Goal: Transaction & Acquisition: Book appointment/travel/reservation

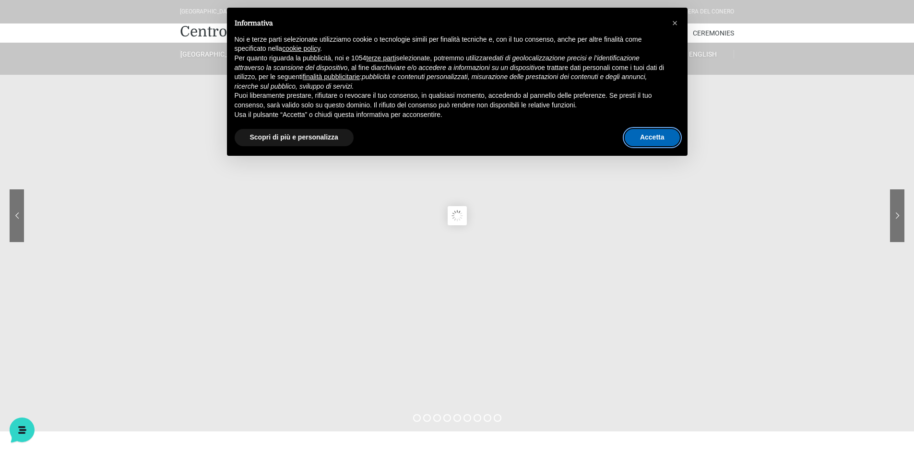
click at [660, 144] on button "Accetta" at bounding box center [652, 137] width 55 height 17
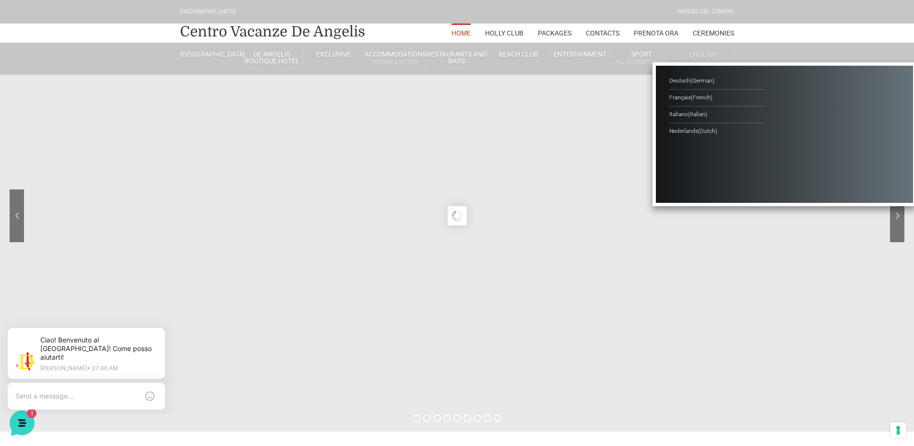
click at [708, 51] on span "English" at bounding box center [703, 54] width 28 height 8
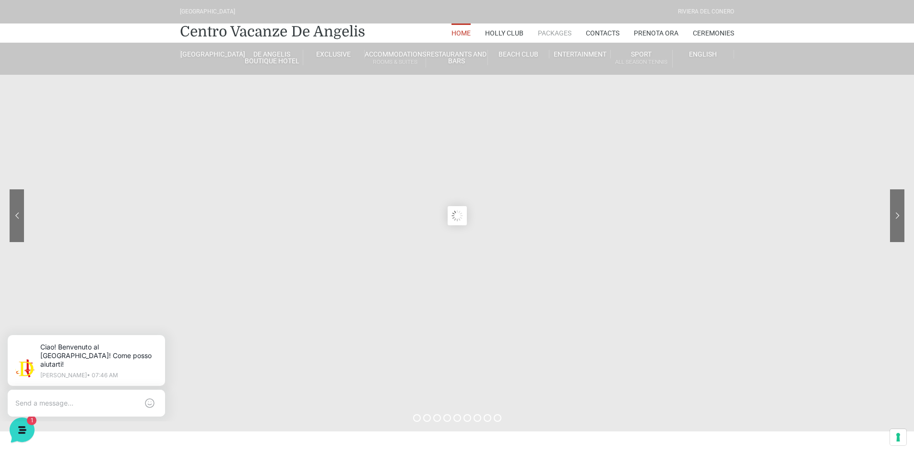
click at [563, 36] on link "Packages" at bounding box center [555, 33] width 34 height 19
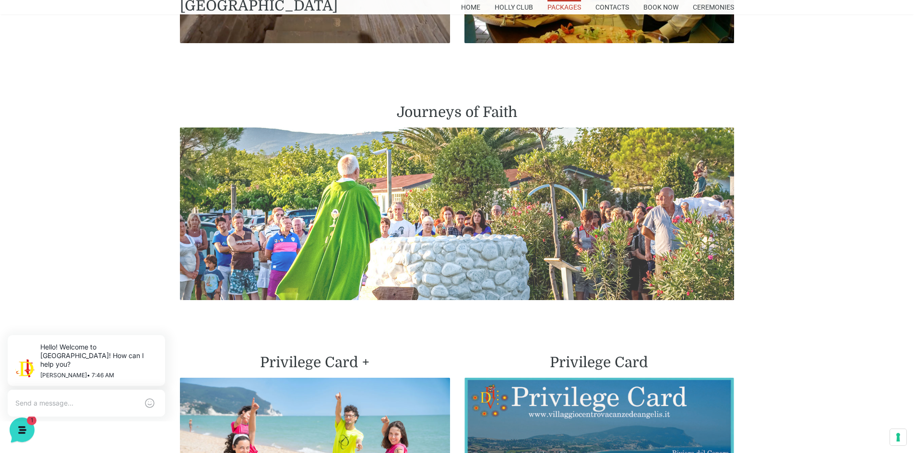
scroll to position [2311, 0]
